Goal: Information Seeking & Learning: Learn about a topic

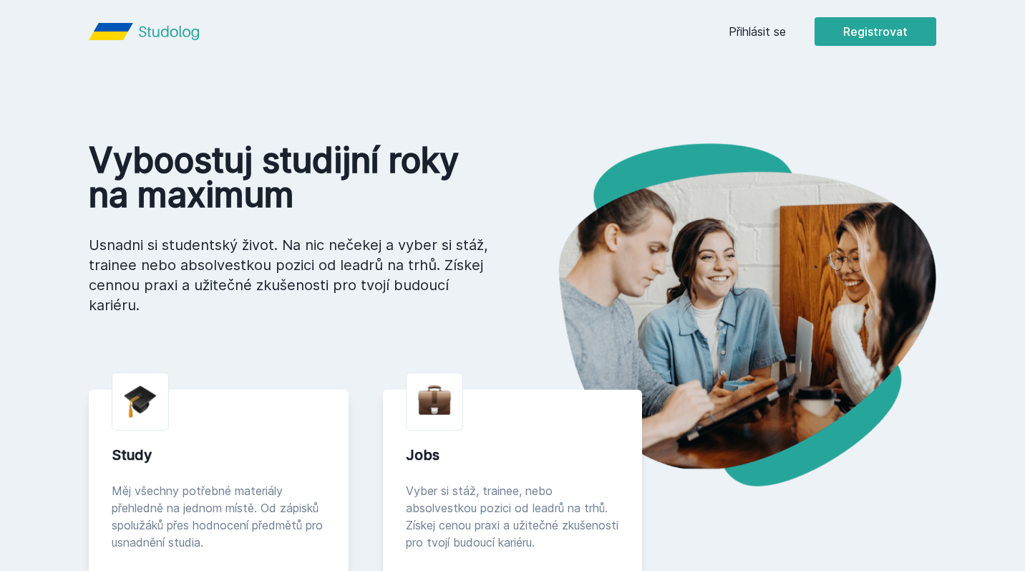
click at [740, 31] on body "Přihlásit se Registrovat Vyboostuj studijní roky na maximum Usnadni si students…" at bounding box center [512, 507] width 1025 height 1015
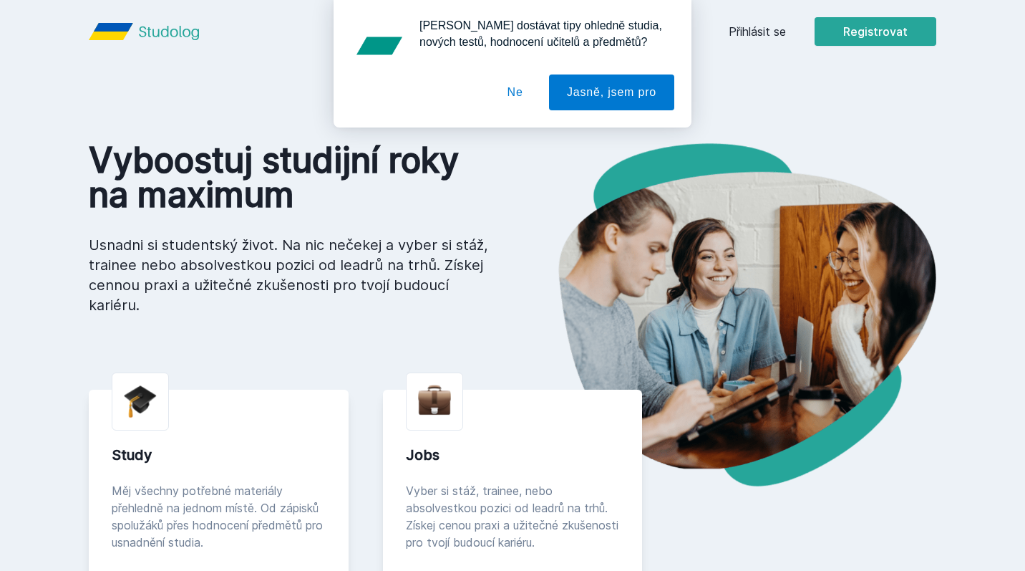
click at [514, 93] on button "Ne" at bounding box center [516, 92] width 52 height 36
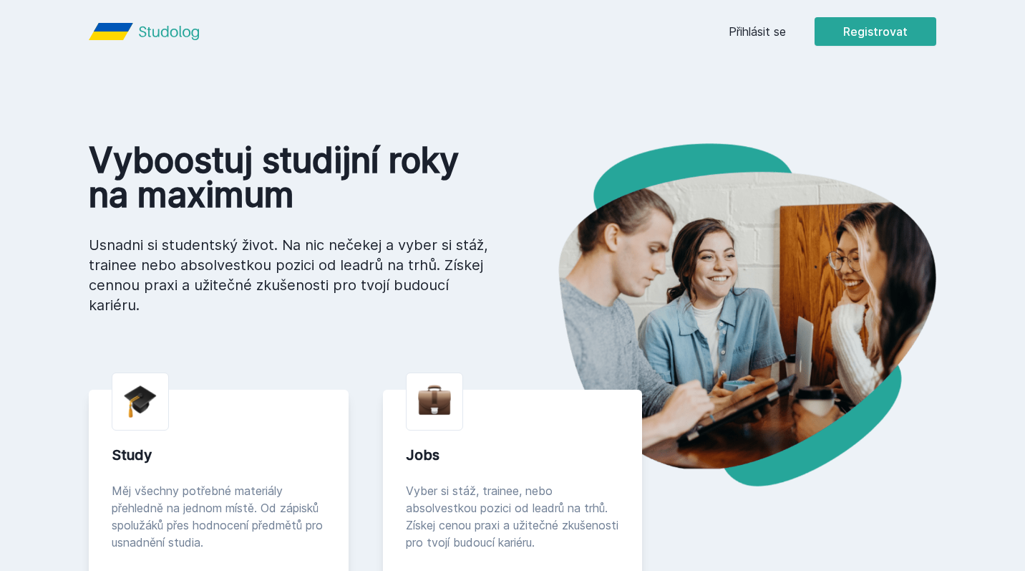
click at [765, 32] on link "Přihlásit se" at bounding box center [757, 31] width 57 height 17
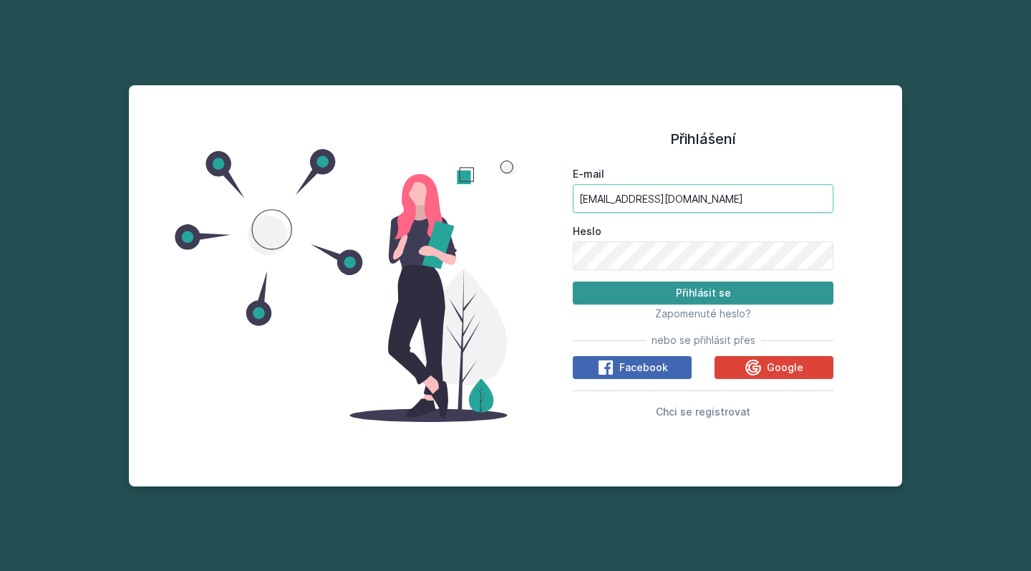
type input "[EMAIL_ADDRESS][DOMAIN_NAME]"
click at [699, 288] on button "Přihlásit se" at bounding box center [703, 292] width 261 height 23
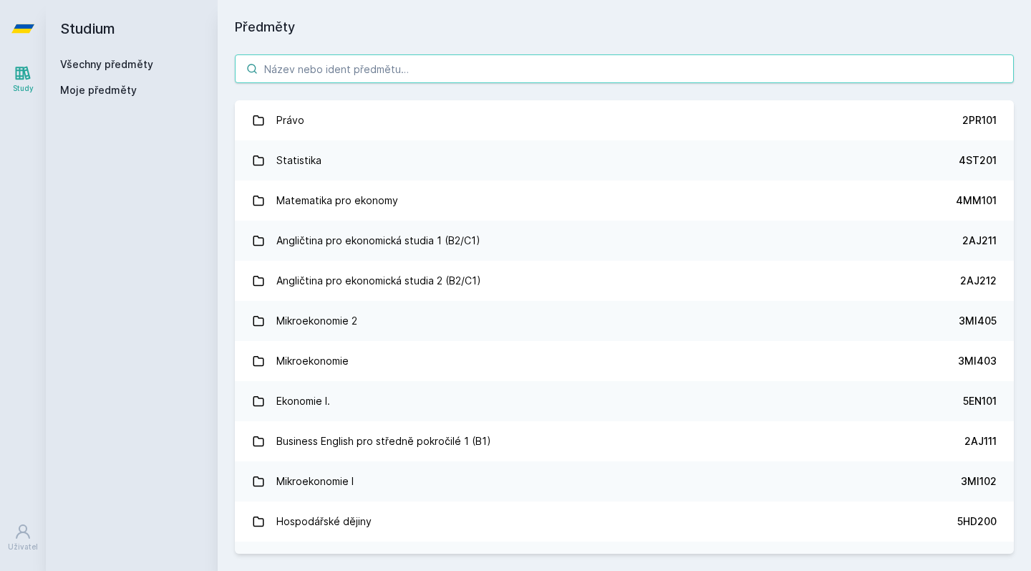
click at [549, 73] on input "search" at bounding box center [624, 68] width 779 height 29
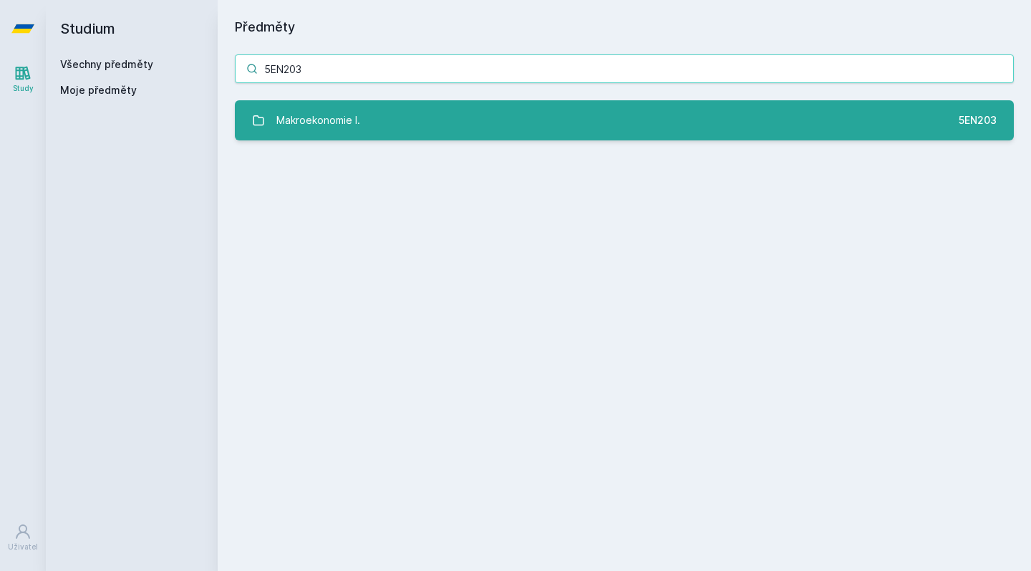
type input "5EN203"
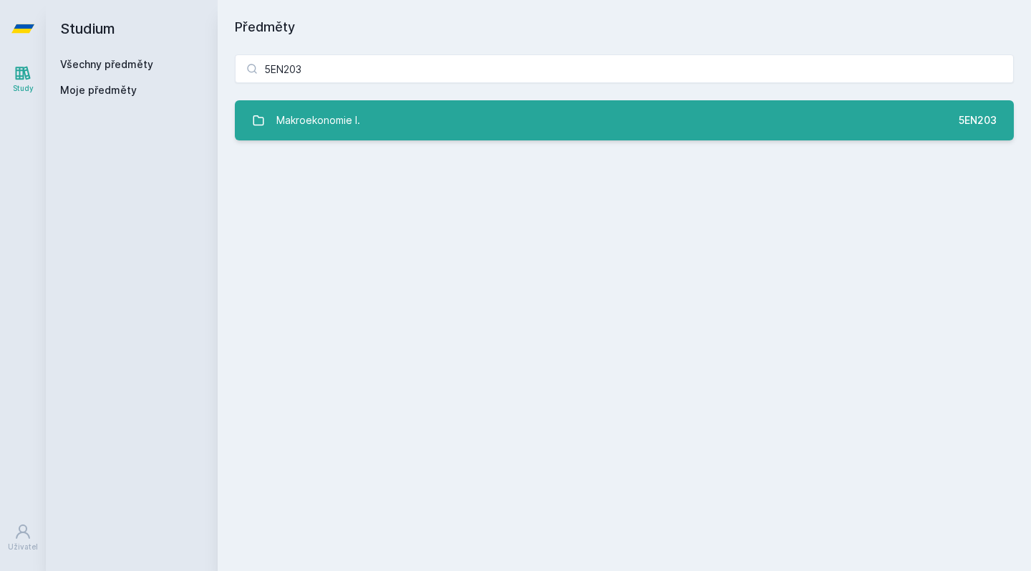
click at [533, 121] on link "Makroekonomie I. 5EN203" at bounding box center [624, 120] width 779 height 40
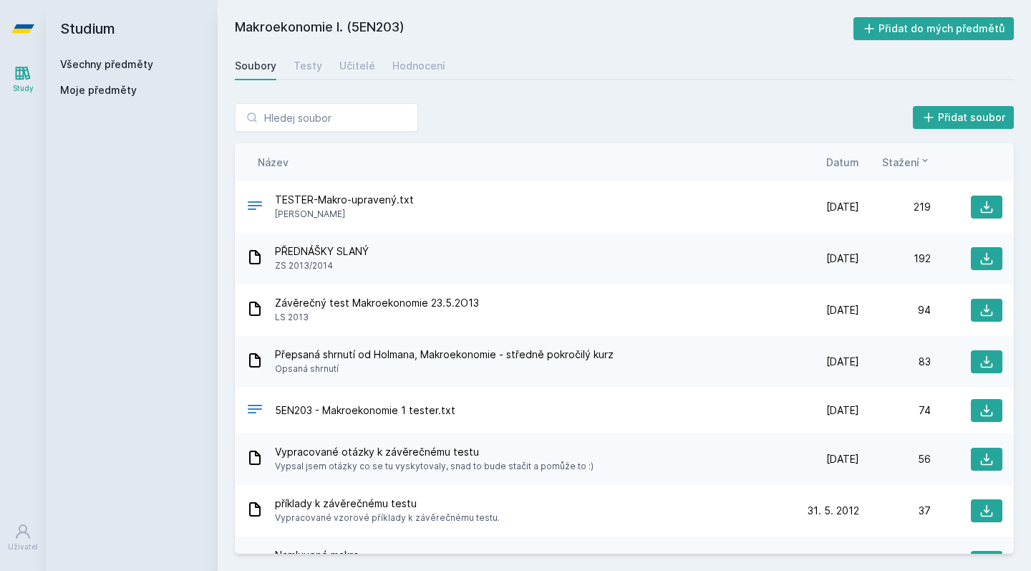
click at [844, 161] on span "Datum" at bounding box center [842, 162] width 33 height 15
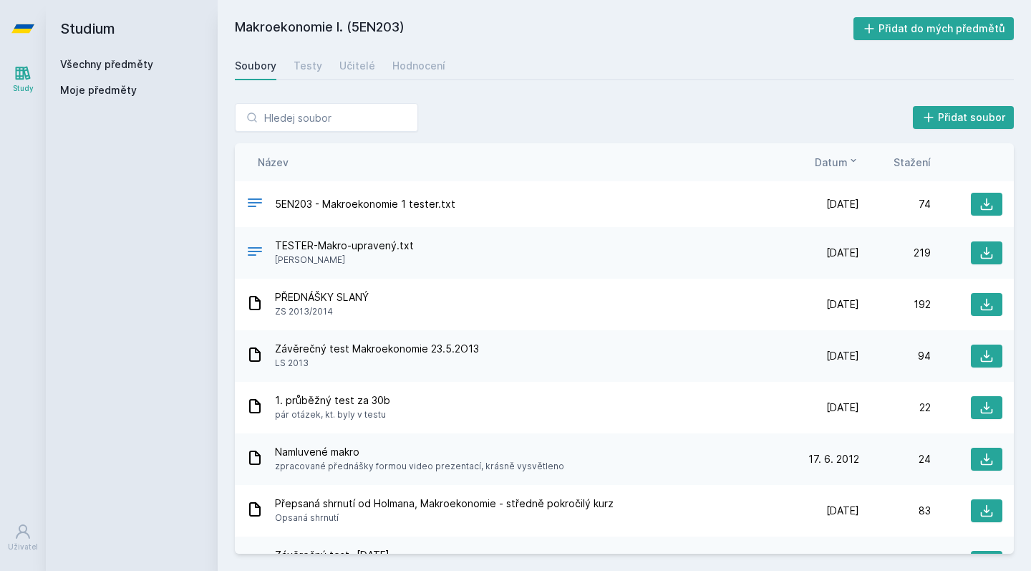
click at [844, 161] on span "Datum" at bounding box center [831, 162] width 33 height 15
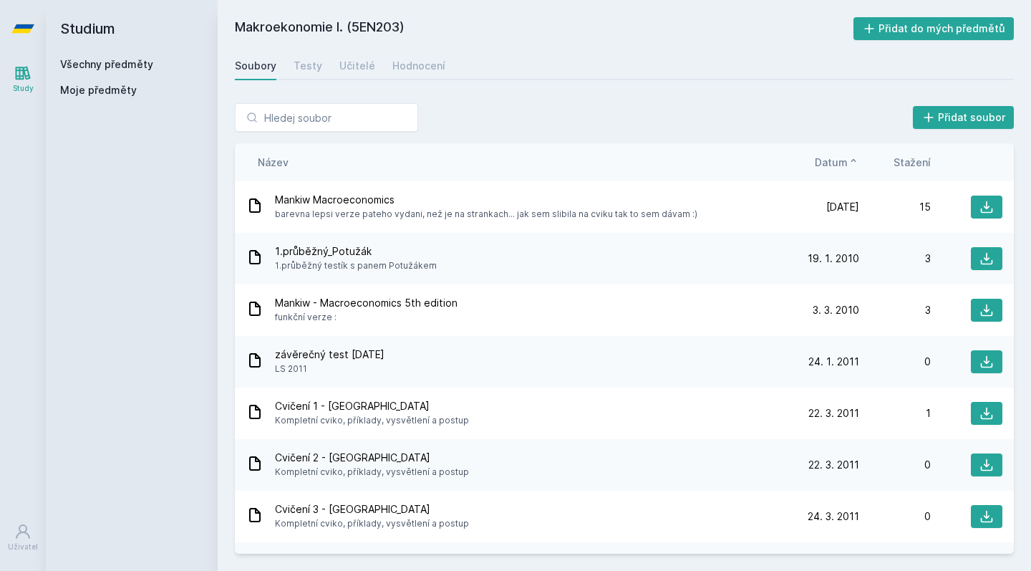
click at [844, 161] on span "Datum" at bounding box center [831, 162] width 33 height 15
